Goal: Complete application form

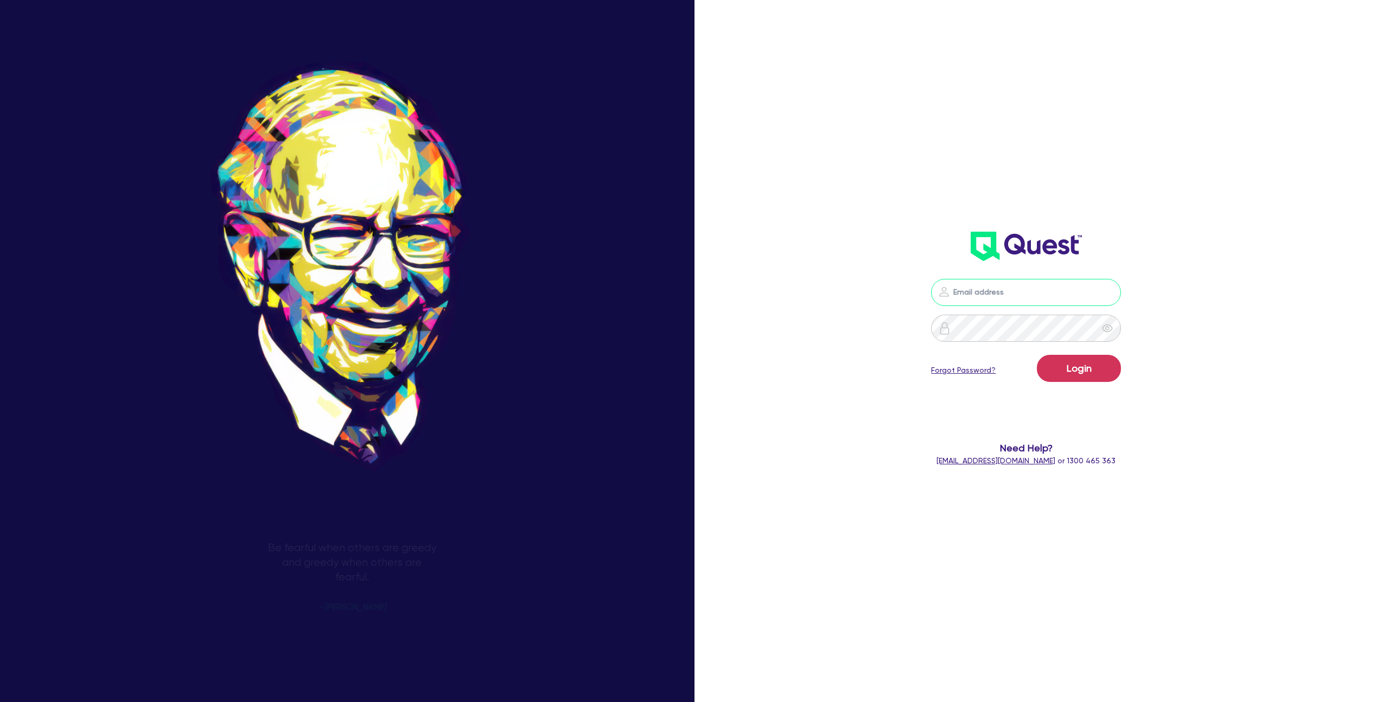
click at [979, 289] on input "email" at bounding box center [1026, 292] width 190 height 27
type input "[EMAIL_ADDRESS][DOMAIN_NAME]"
click at [1083, 367] on button "Login" at bounding box center [1079, 368] width 84 height 27
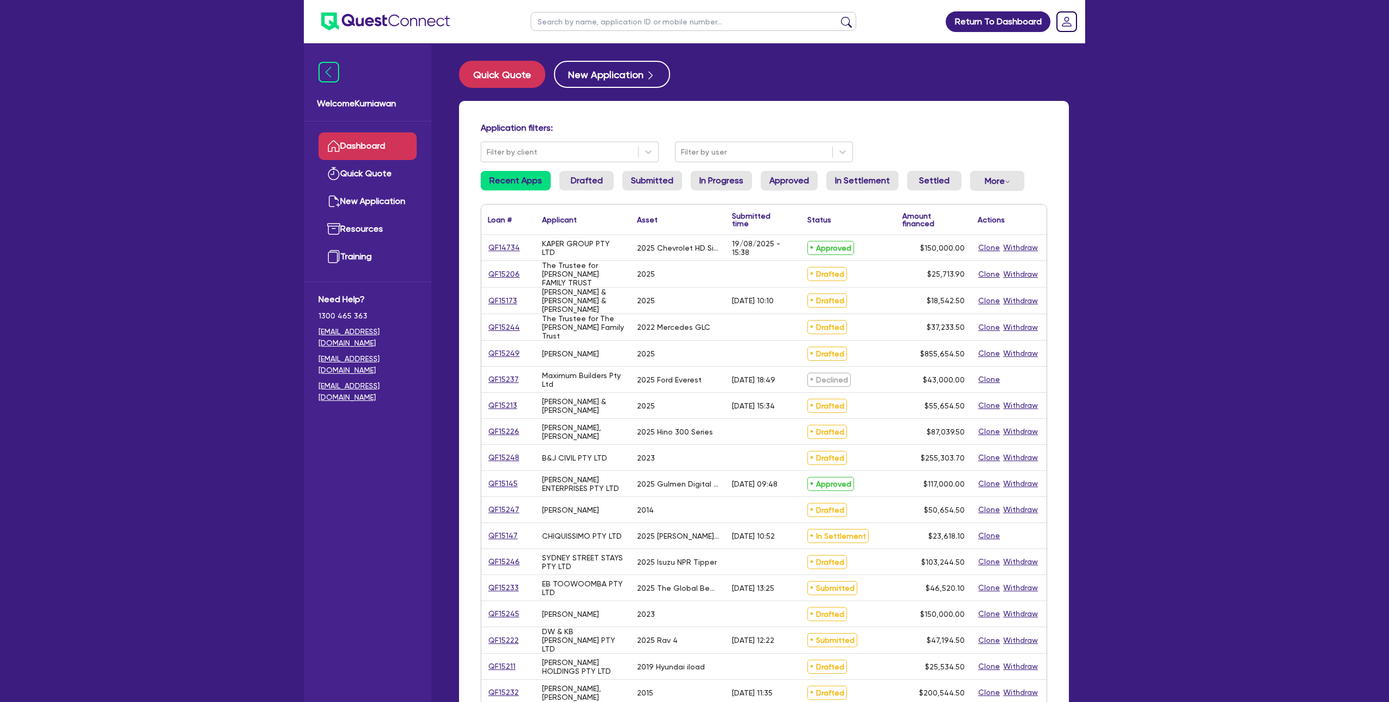
click at [563, 310] on div "[PERSON_NAME] & [PERSON_NAME] & [PERSON_NAME]" at bounding box center [583, 301] width 82 height 26
click at [1165, 400] on div "Return To Dashboard Edit Profile Logout Welcome Kurniawan Dashboard Quick Quote…" at bounding box center [694, 439] width 1389 height 878
click at [616, 287] on div "The Trustee for [PERSON_NAME] FAMILY TRUST" at bounding box center [583, 274] width 82 height 26
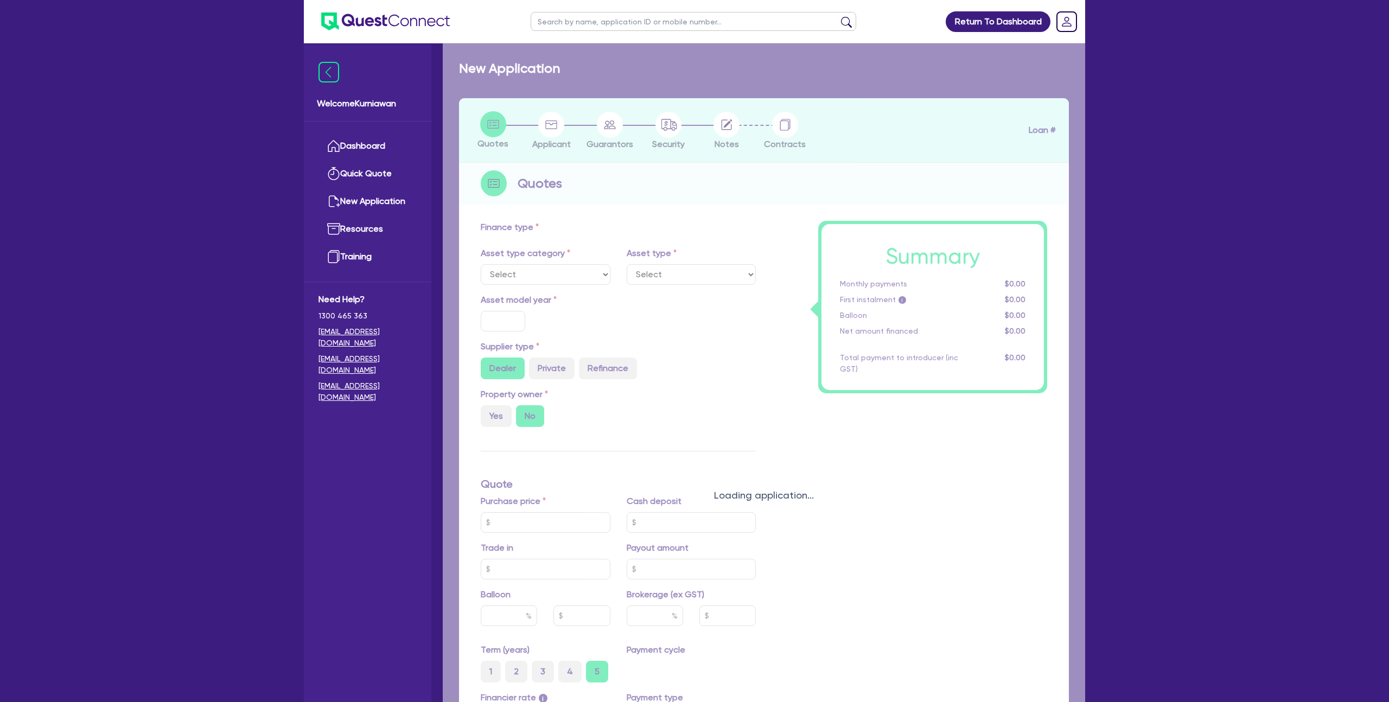
select select "SECONDARY_ASSETS"
type input "2025"
radio input "true"
type input "117,000"
type input "8"
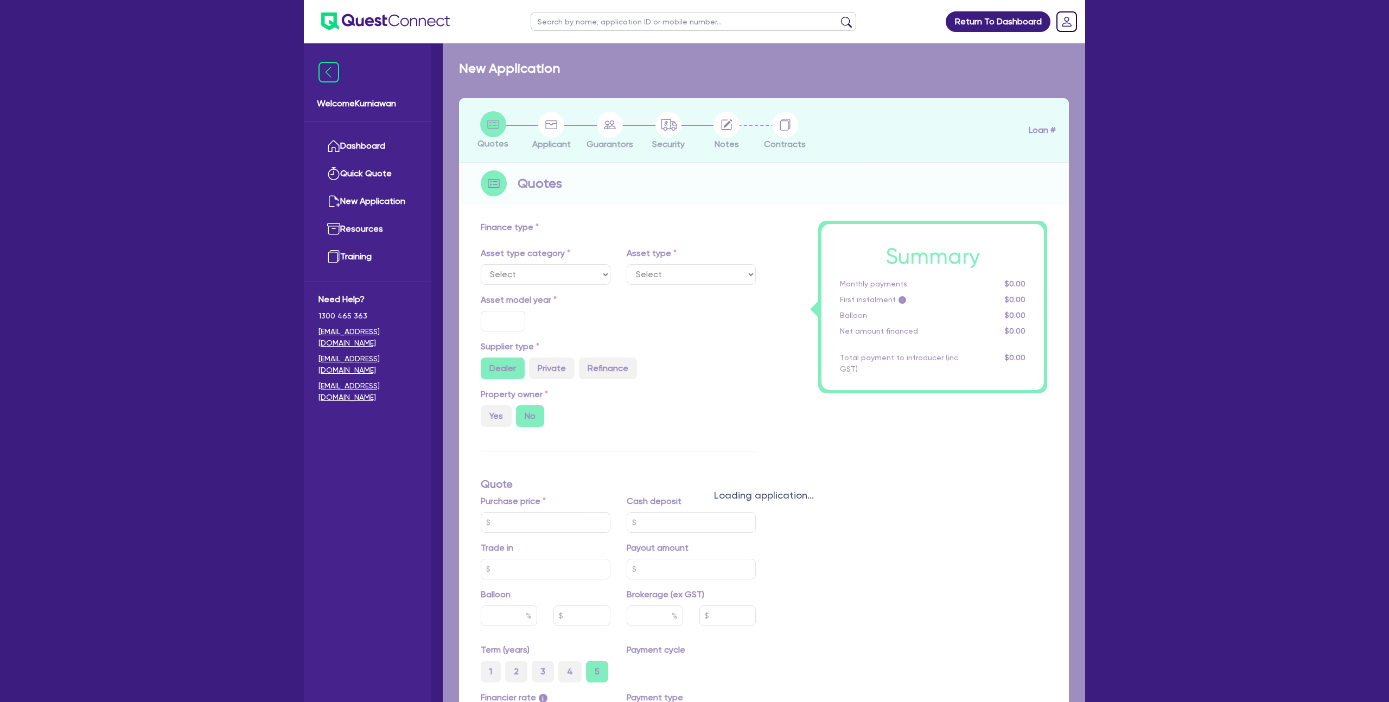
type input "9,360"
type input "17.95"
select select "PRINTING_AND_PACKAGING_EQUIPMENT"
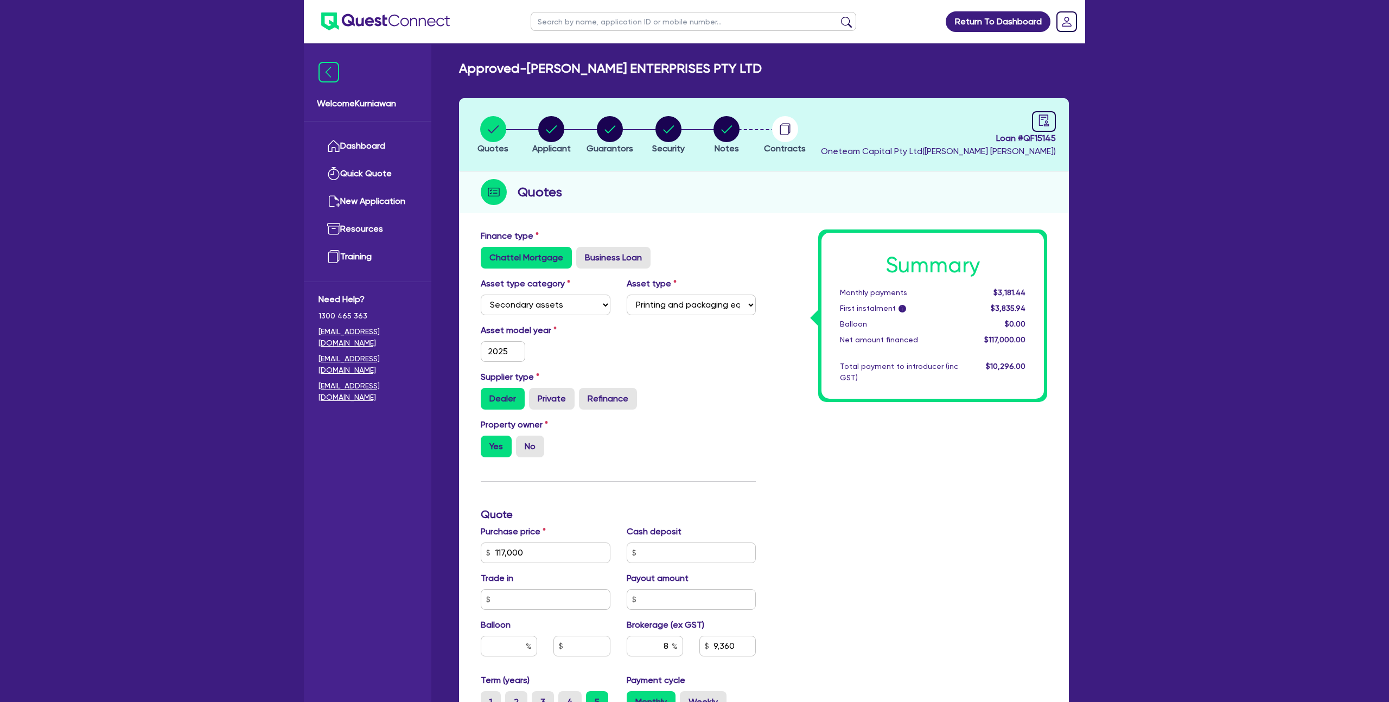
click at [1039, 141] on span "Loan # QF15145" at bounding box center [938, 138] width 235 height 13
